Goal: Complete application form

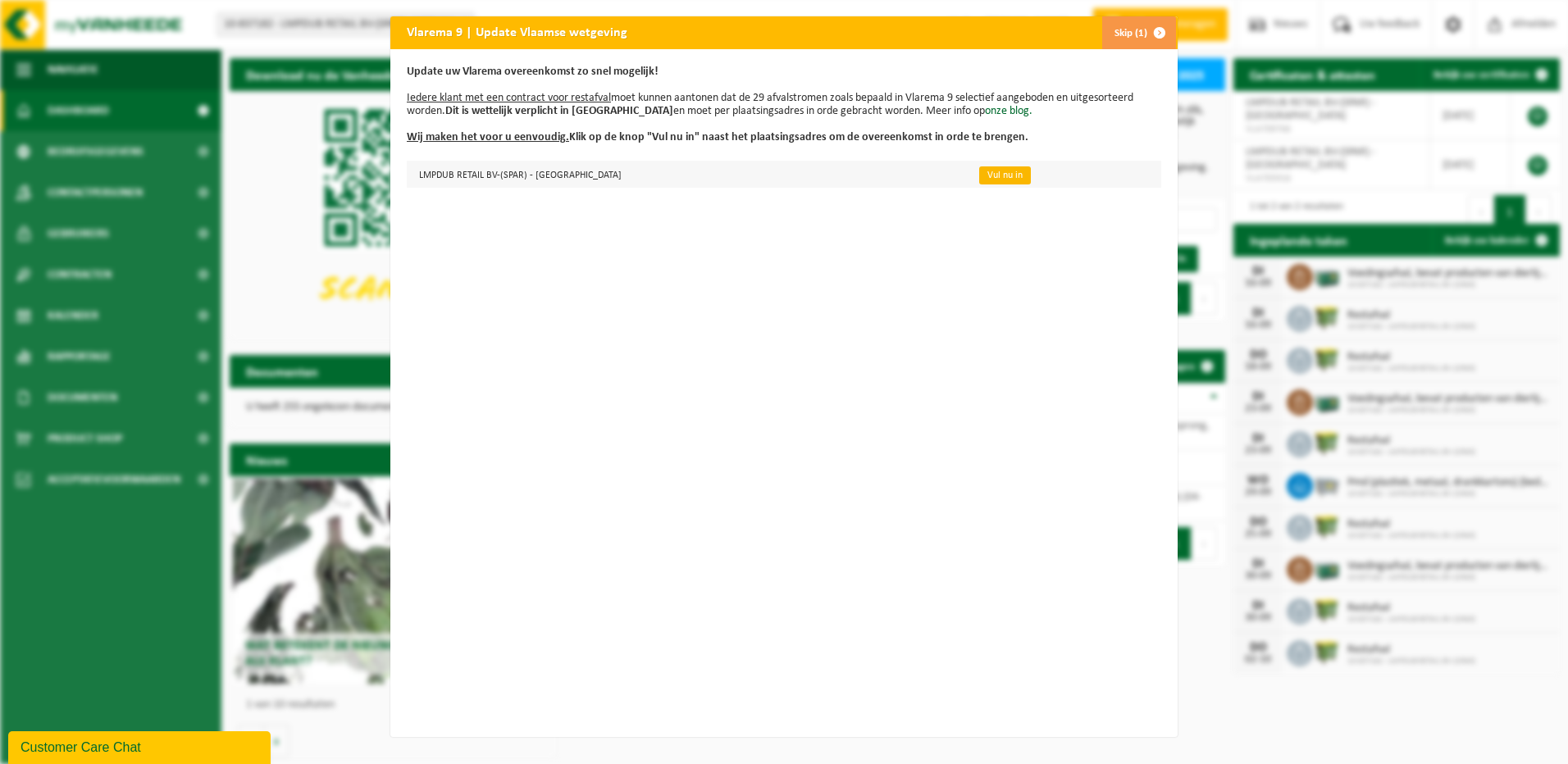
click at [979, 177] on link "Vul nu in" at bounding box center [1004, 175] width 51 height 18
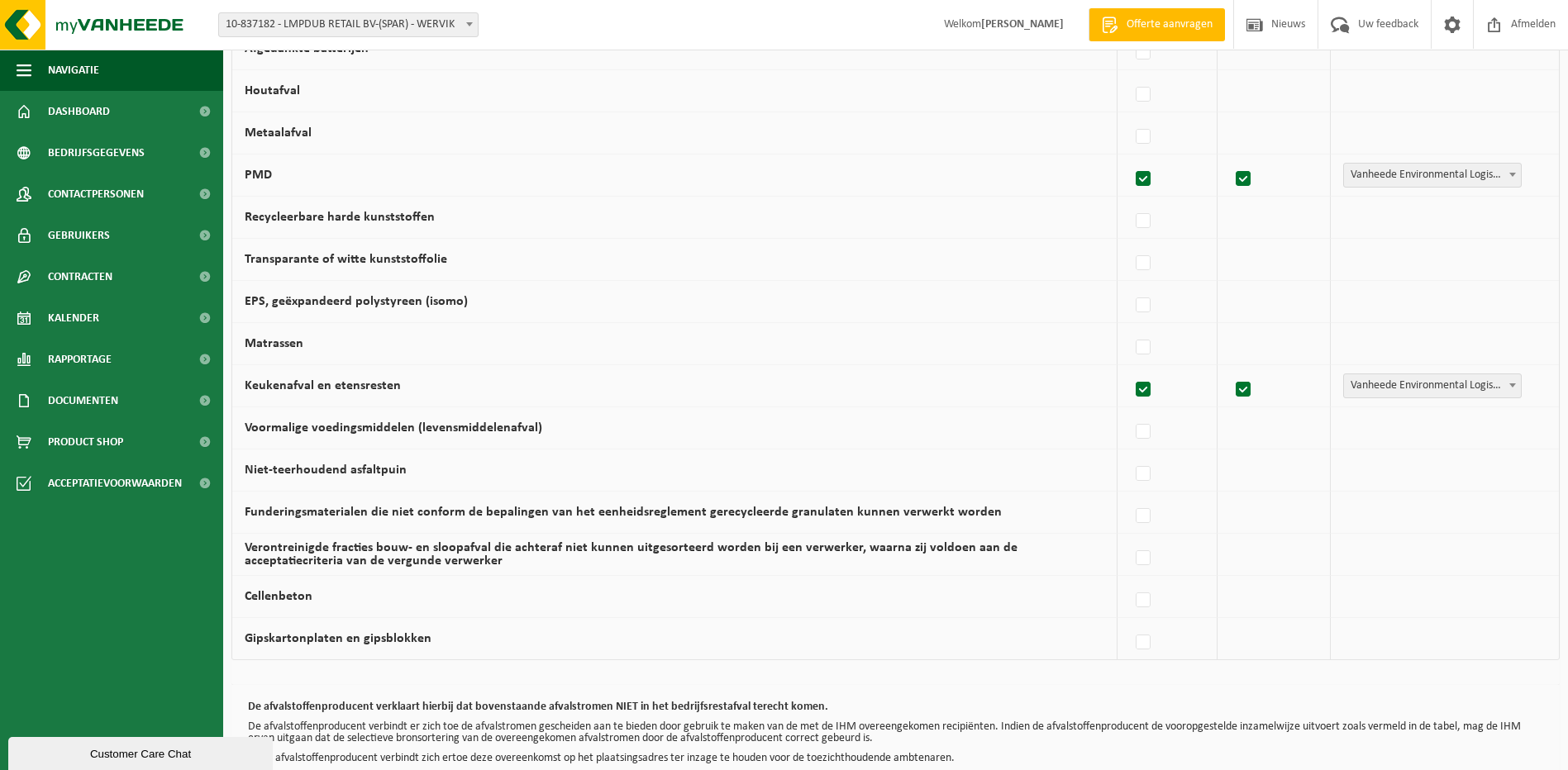
scroll to position [944, 0]
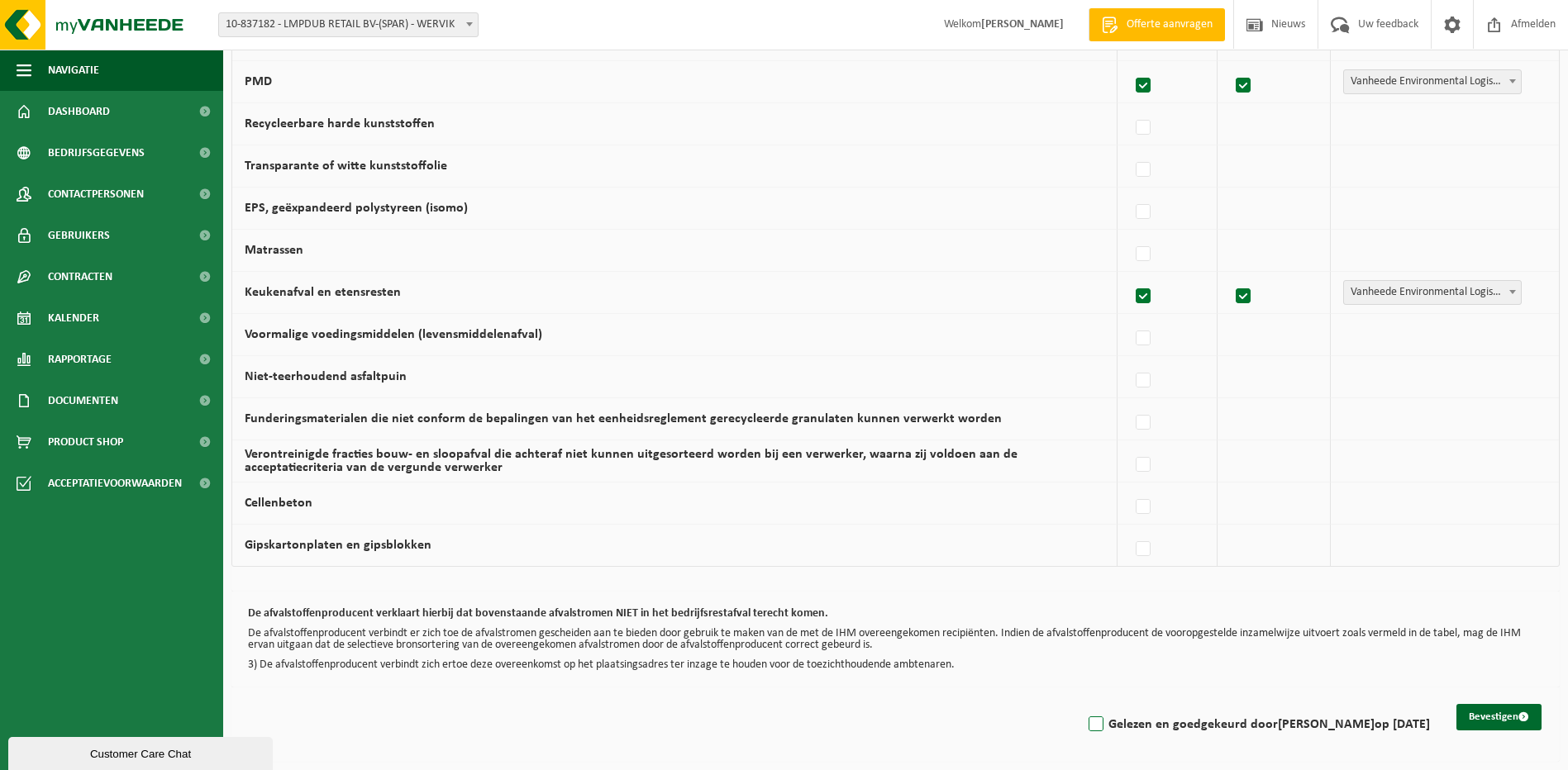
click at [1086, 726] on label "Gelezen en goedgekeurd door JURGEN DUBUISSON op 15/09/25" at bounding box center [1258, 724] width 344 height 24
click at [1082, 704] on input "Gelezen en goedgekeurd door JURGEN DUBUISSON op 15/09/25" at bounding box center [1082, 703] width 1 height 1
checkbox input "true"
click at [1471, 718] on button "Bevestigen" at bounding box center [1499, 717] width 85 height 26
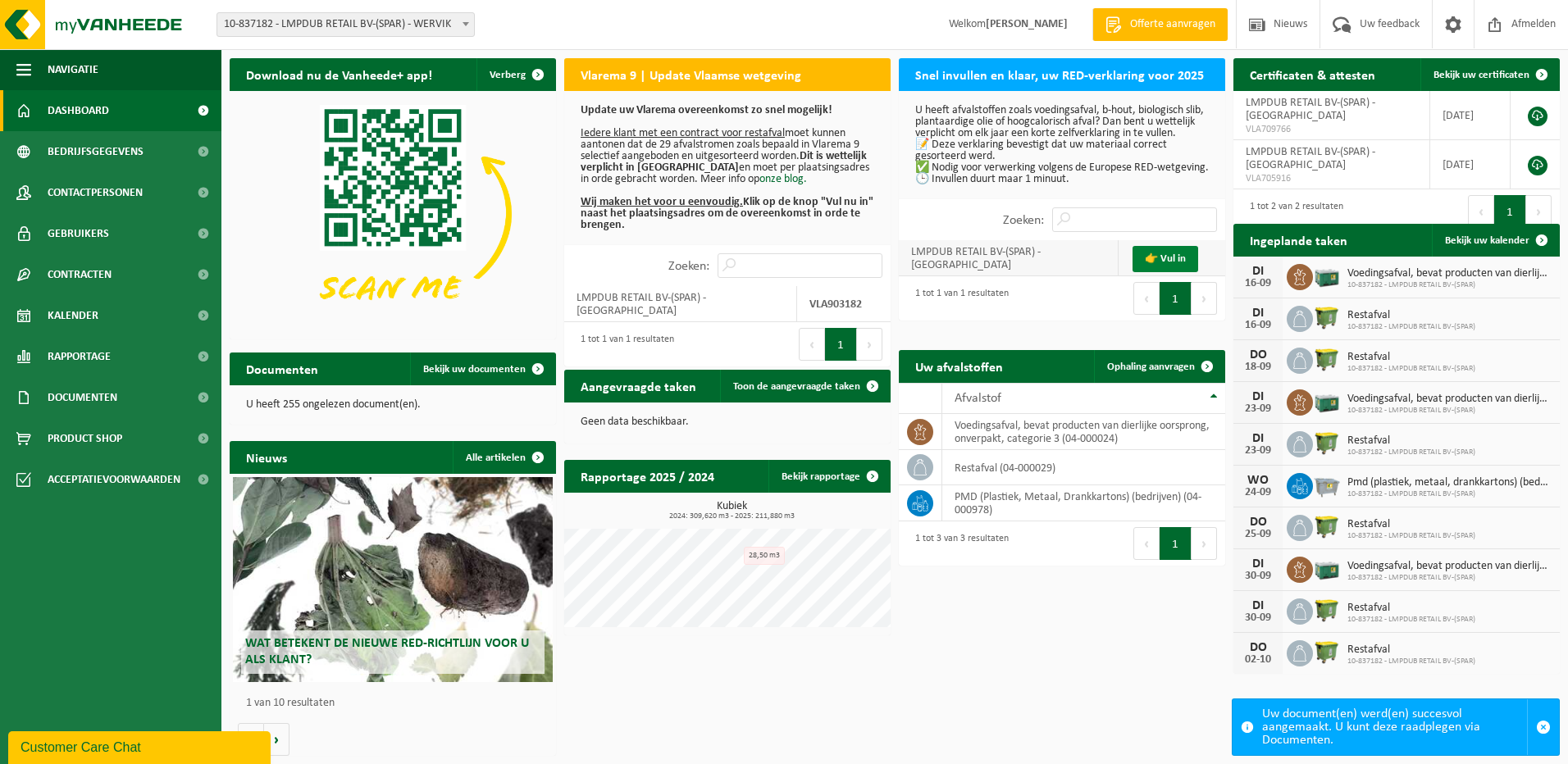
click at [1148, 272] on link "👉 Vul in" at bounding box center [1165, 259] width 66 height 26
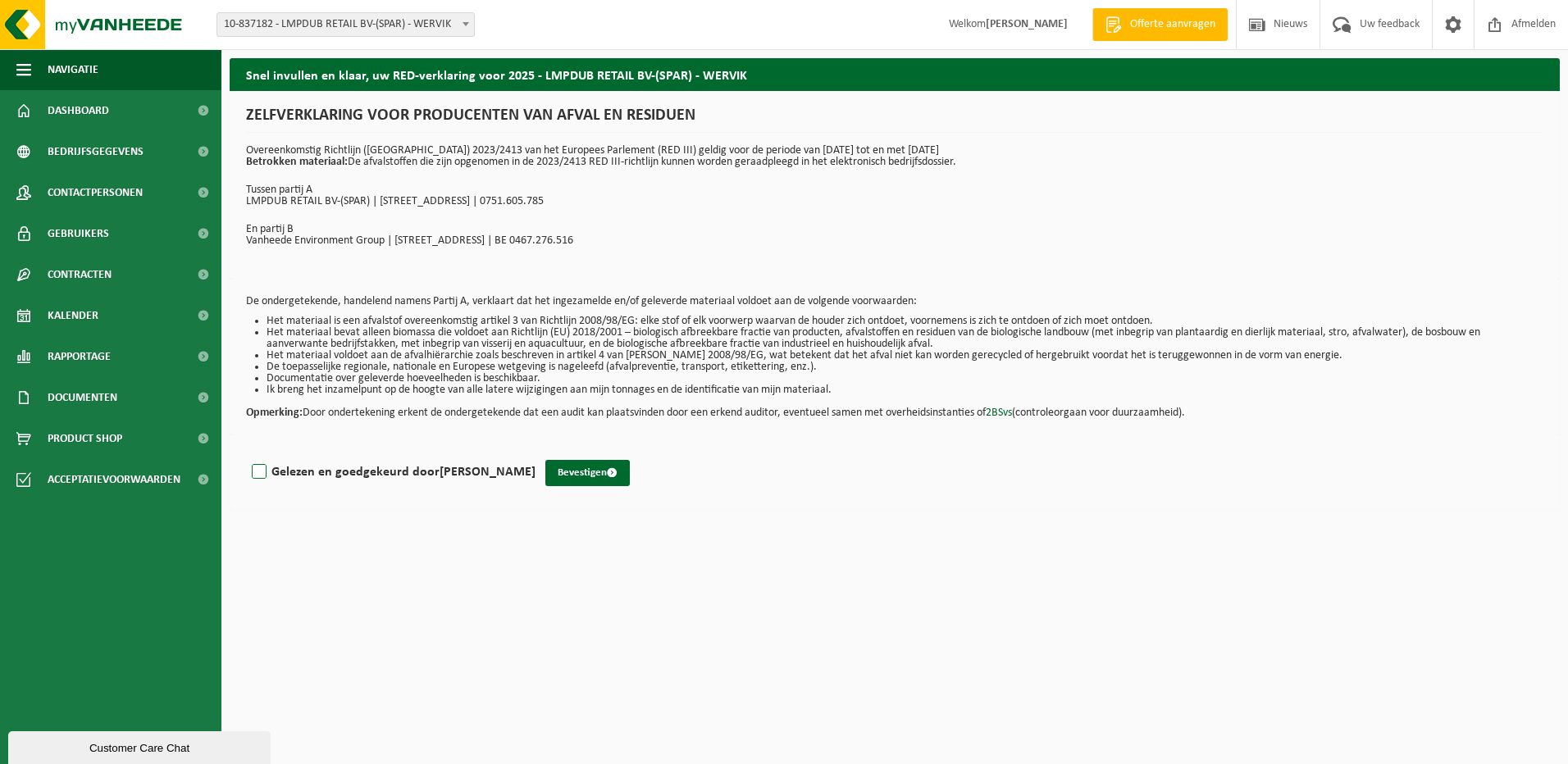
click at [268, 471] on label "Gelezen en goedgekeurd door JURGEN DUBUISSON" at bounding box center [391, 472] width 287 height 24
click at [536, 452] on input "Gelezen en goedgekeurd door JURGEN DUBUISSON" at bounding box center [536, 451] width 1 height 1
checkbox input "true"
click at [601, 479] on button "Bevestigen" at bounding box center [588, 473] width 85 height 26
